Goal: Transaction & Acquisition: Book appointment/travel/reservation

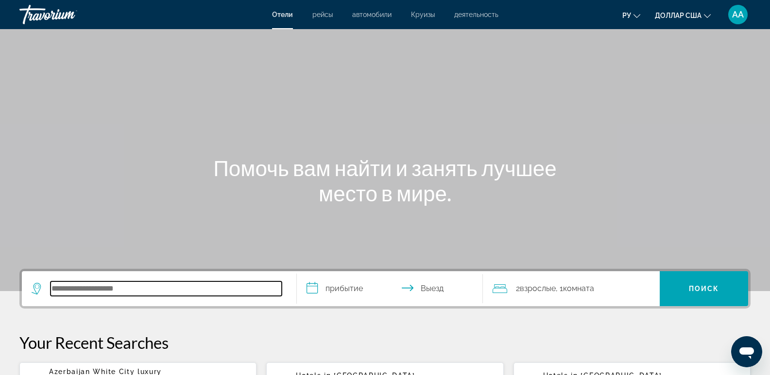
click at [119, 293] on input "Поиск отеля" at bounding box center [166, 289] width 231 height 15
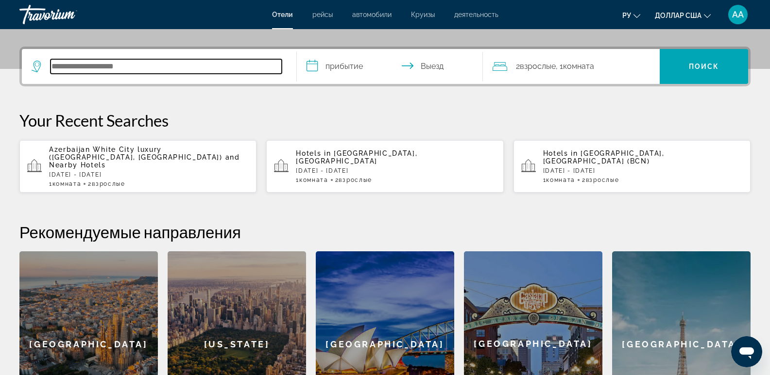
scroll to position [237, 0]
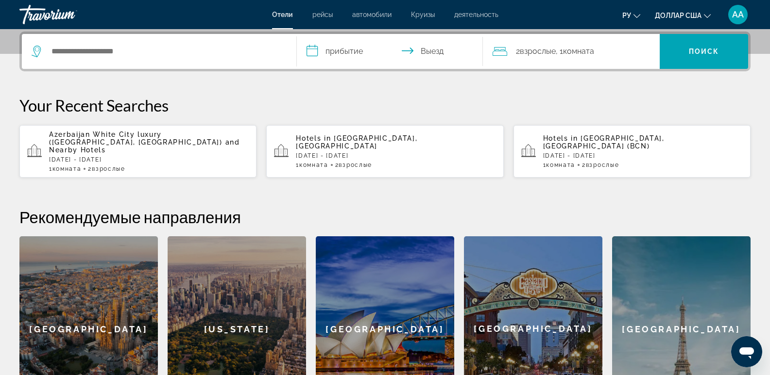
click at [119, 156] on p "[DATE] - [DATE]" at bounding box center [149, 159] width 200 height 7
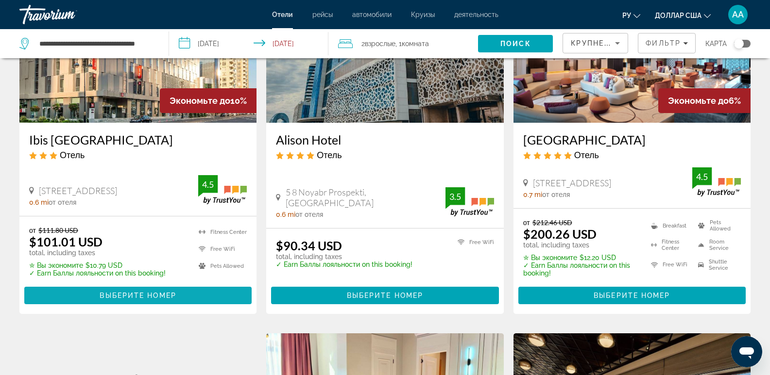
scroll to position [486, 0]
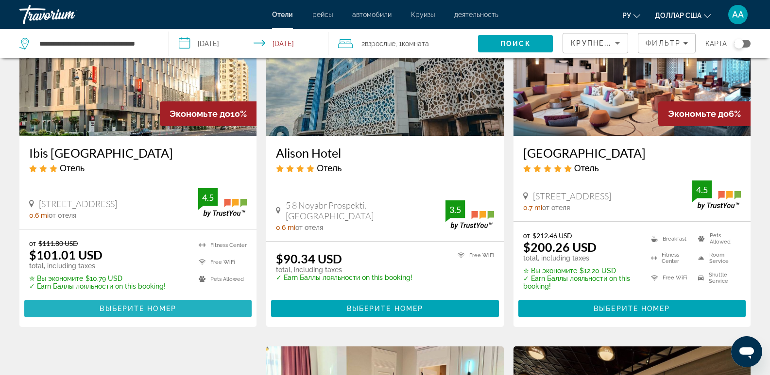
click at [90, 302] on span "Основное содержание" at bounding box center [137, 308] width 227 height 23
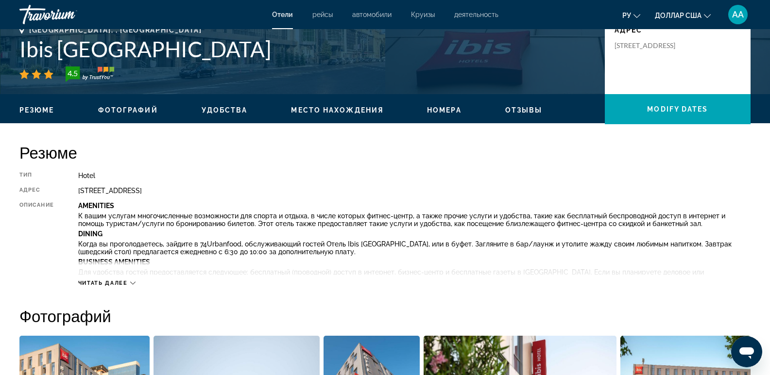
scroll to position [291, 0]
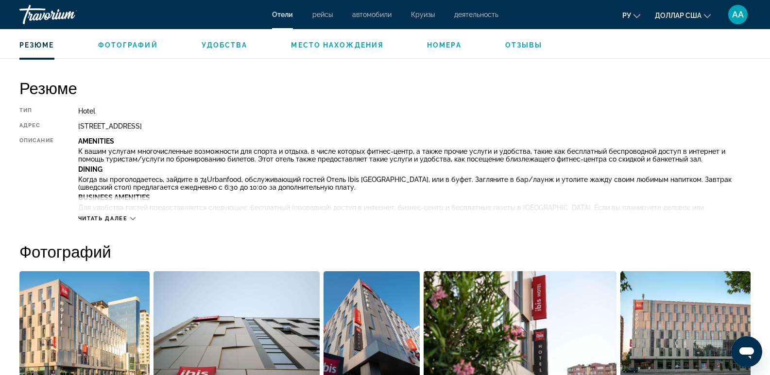
click at [114, 217] on span "Читать далее" at bounding box center [103, 219] width 50 height 6
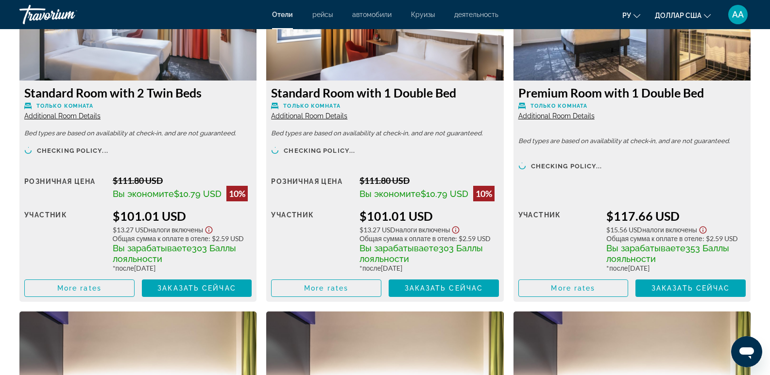
scroll to position [1700, 0]
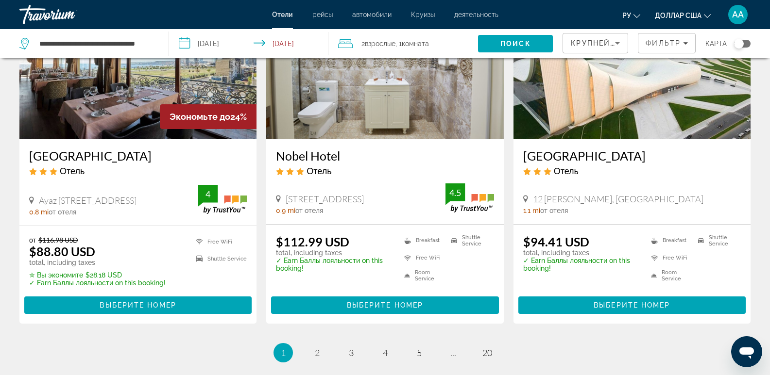
scroll to position [1214, 0]
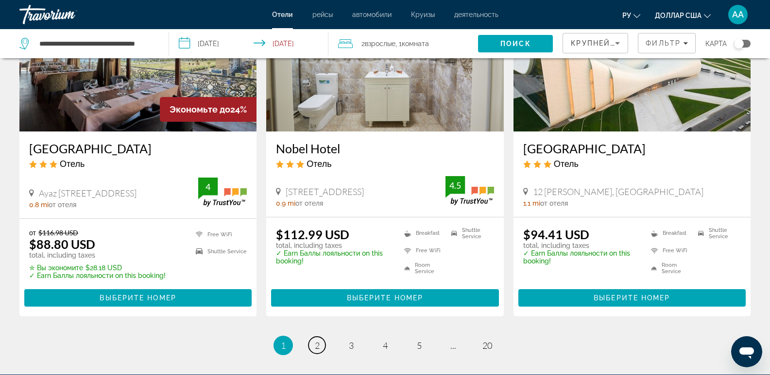
click at [314, 344] on link "page 2" at bounding box center [316, 345] width 17 height 17
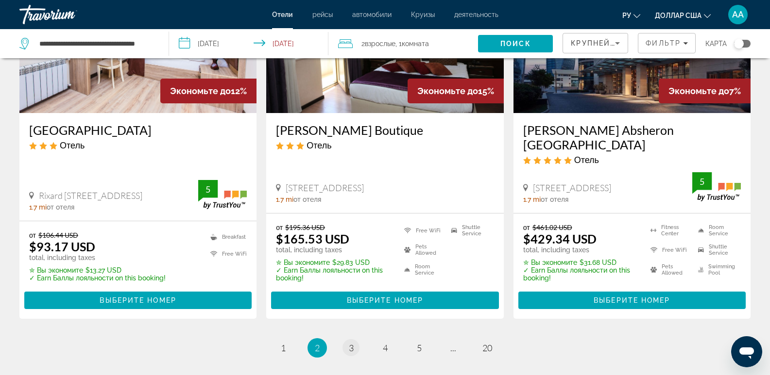
scroll to position [1214, 0]
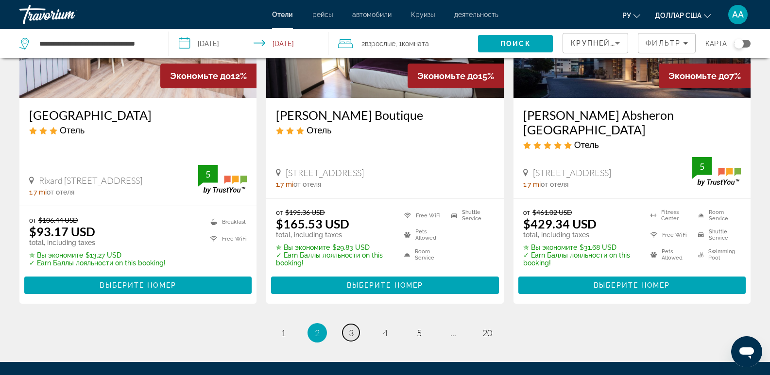
click at [345, 324] on link "page 3" at bounding box center [350, 332] width 17 height 17
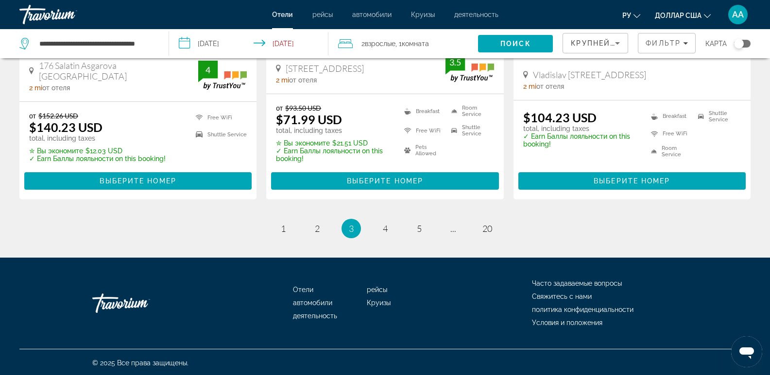
scroll to position [1319, 0]
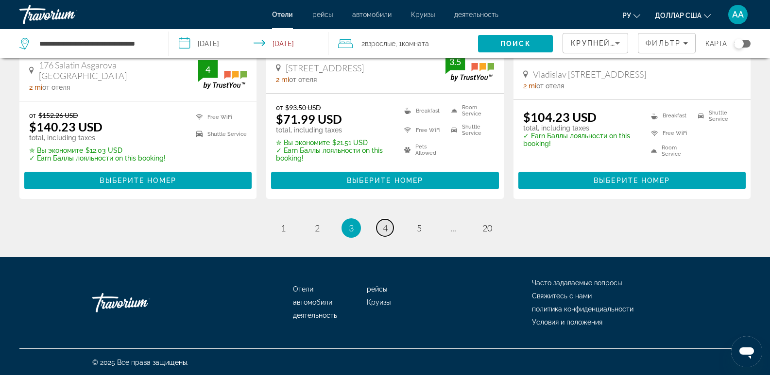
click at [381, 232] on link "page 4" at bounding box center [384, 227] width 17 height 17
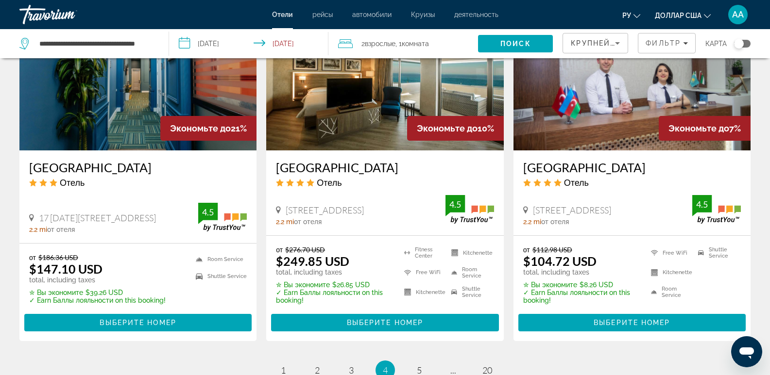
scroll to position [1214, 0]
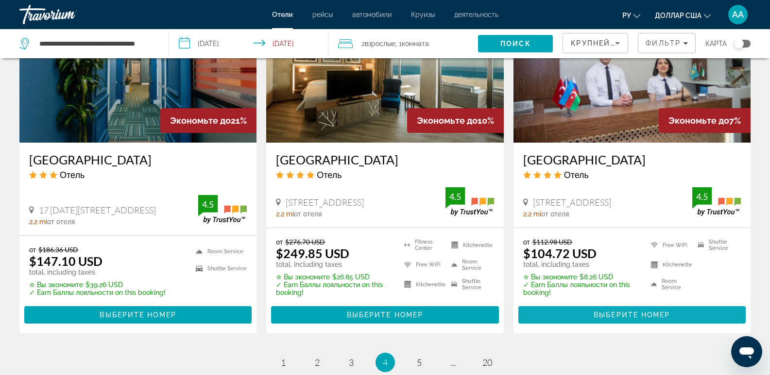
click at [596, 311] on span "Выберите номер" at bounding box center [631, 315] width 76 height 8
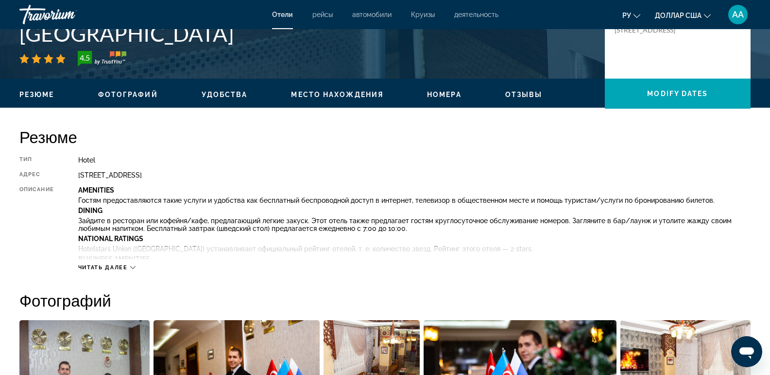
scroll to position [243, 0]
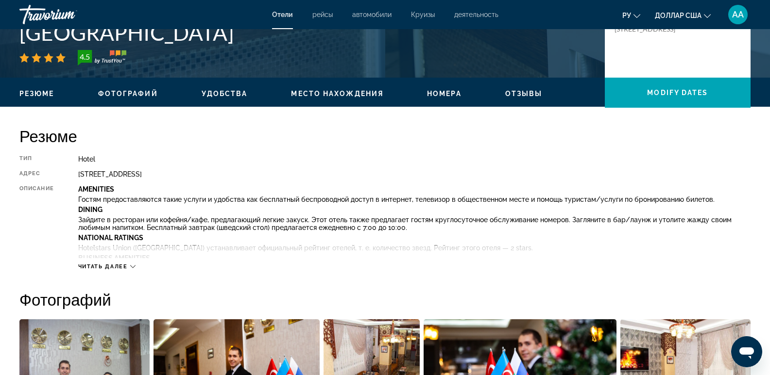
click at [94, 265] on span "Читать далее" at bounding box center [103, 267] width 50 height 6
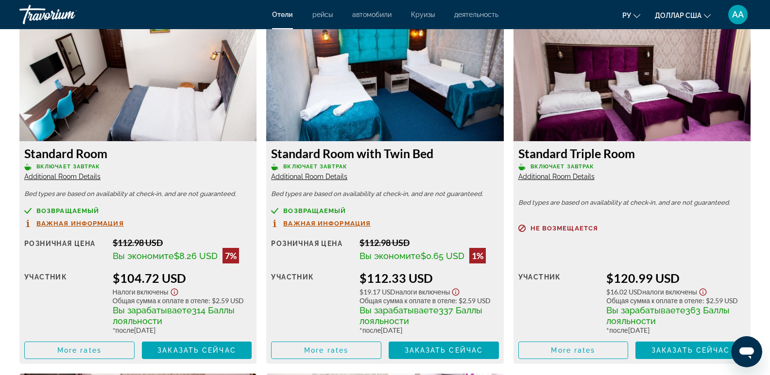
scroll to position [1700, 0]
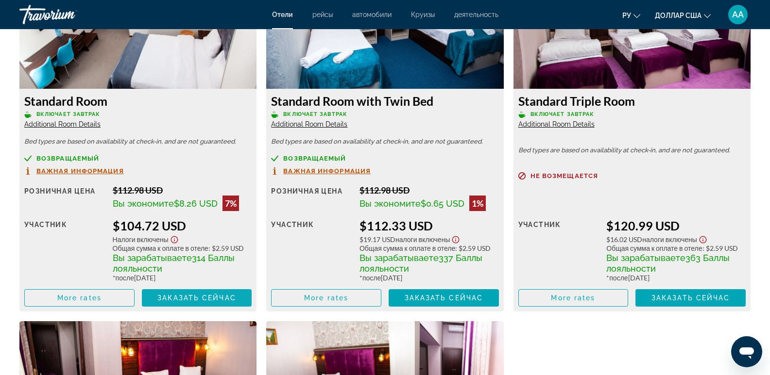
click at [178, 297] on span "Заказать сейчас" at bounding box center [196, 298] width 79 height 8
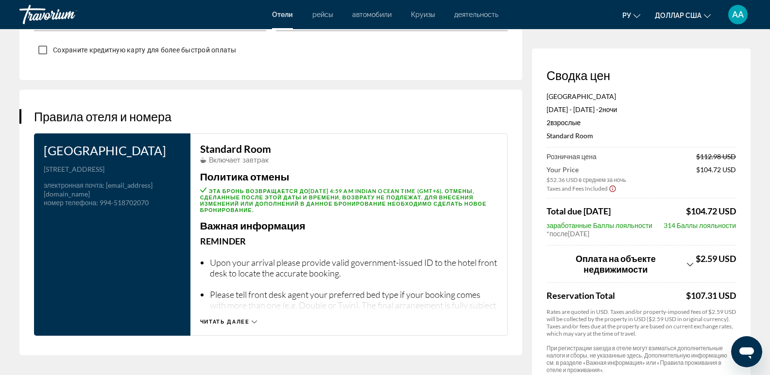
scroll to position [1165, 0]
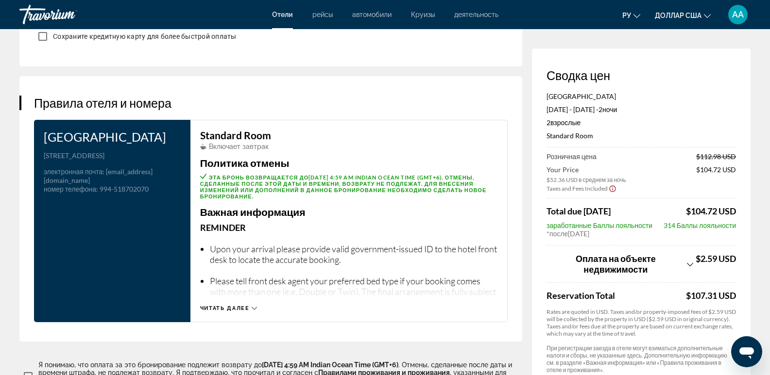
click at [224, 305] on span "Читать далее" at bounding box center [225, 308] width 50 height 6
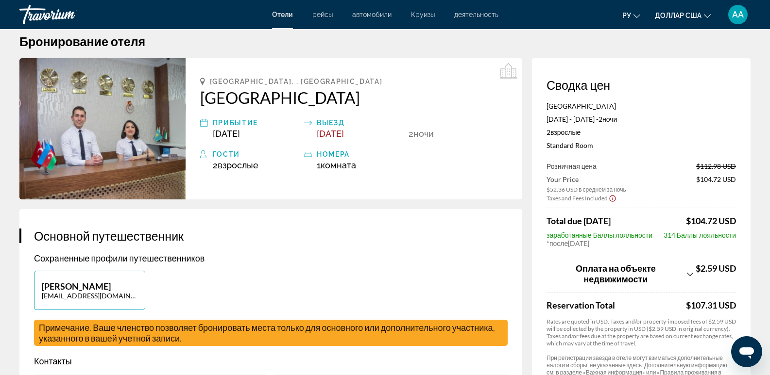
scroll to position [0, 0]
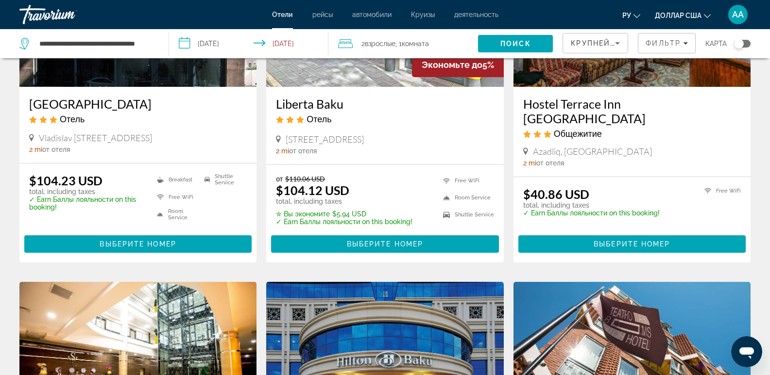
scroll to position [194, 0]
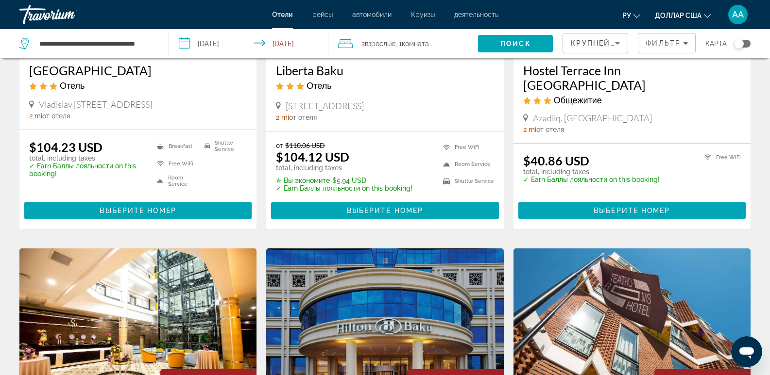
drag, startPoint x: 177, startPoint y: 200, endPoint x: 181, endPoint y: 203, distance: 5.2
click at [177, 201] on span "Основное содержание" at bounding box center [137, 210] width 227 height 23
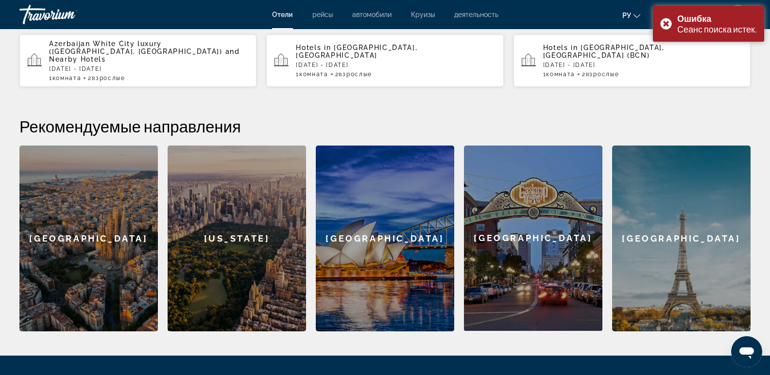
scroll to position [177, 0]
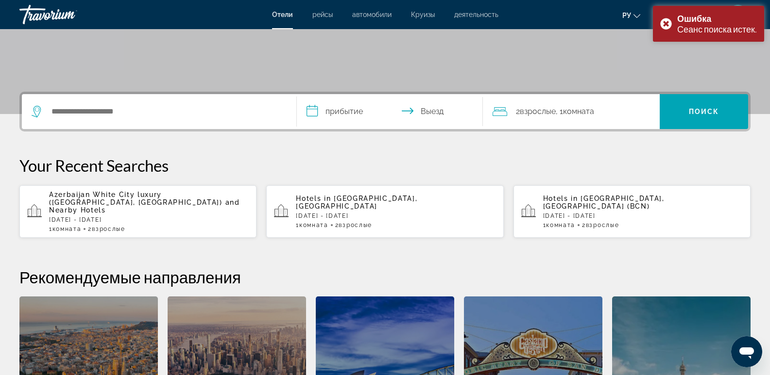
click at [160, 217] on p "[DATE] - [DATE]" at bounding box center [149, 220] width 200 height 7
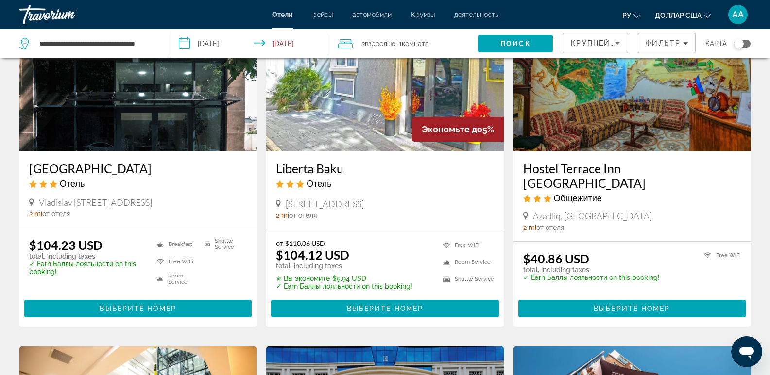
scroll to position [97, 0]
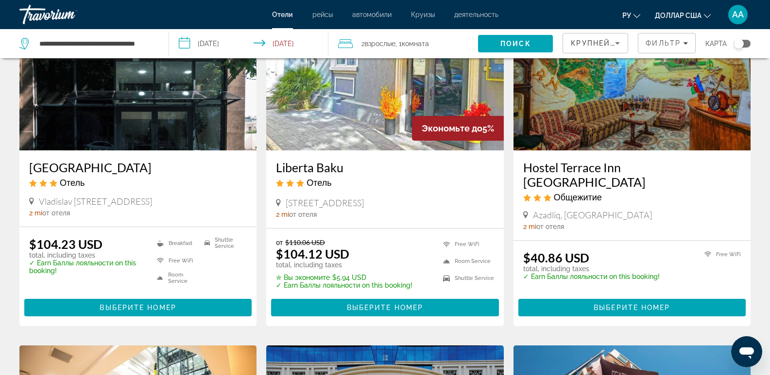
click at [68, 163] on h3 "[GEOGRAPHIC_DATA]" at bounding box center [138, 167] width 218 height 15
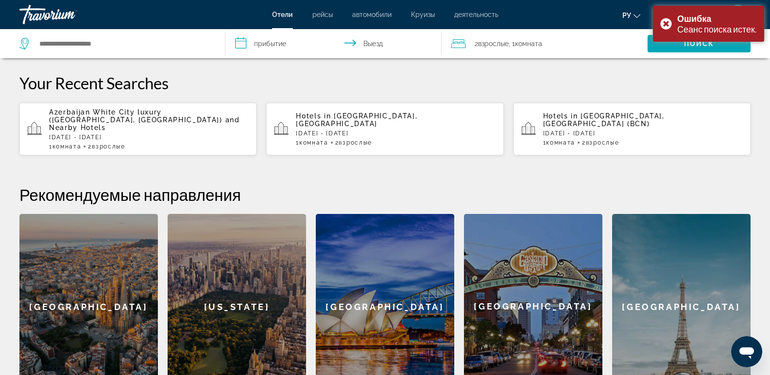
scroll to position [243, 0]
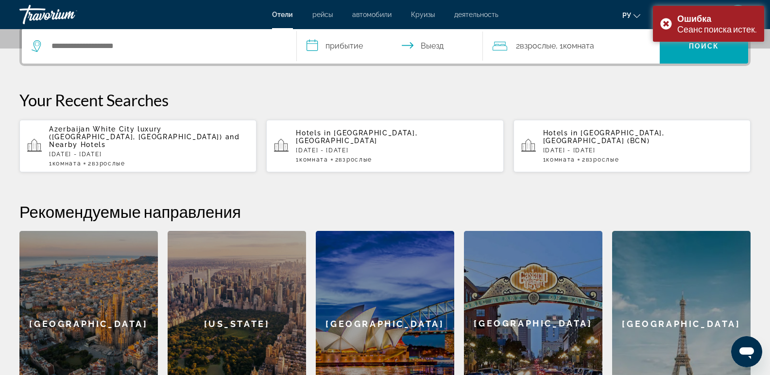
click at [156, 151] on p "[DATE] - [DATE]" at bounding box center [149, 154] width 200 height 7
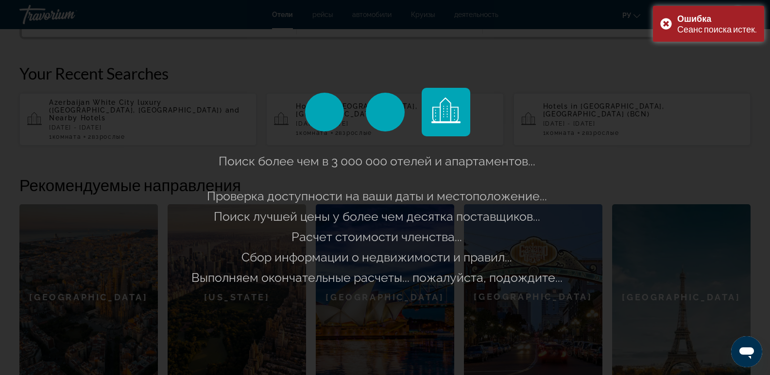
scroll to position [291, 0]
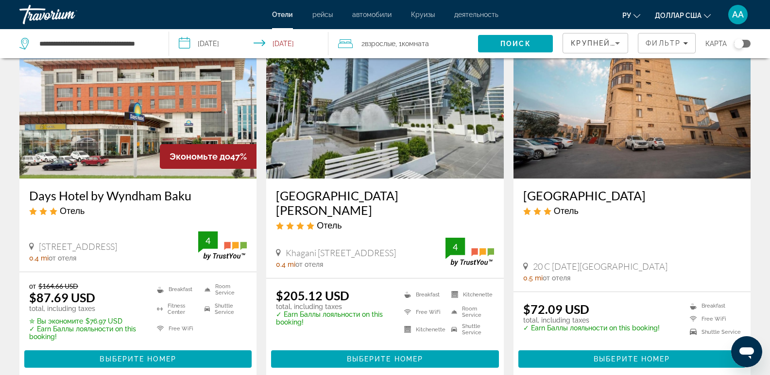
scroll to position [97, 0]
